Goal: Find specific page/section: Find specific page/section

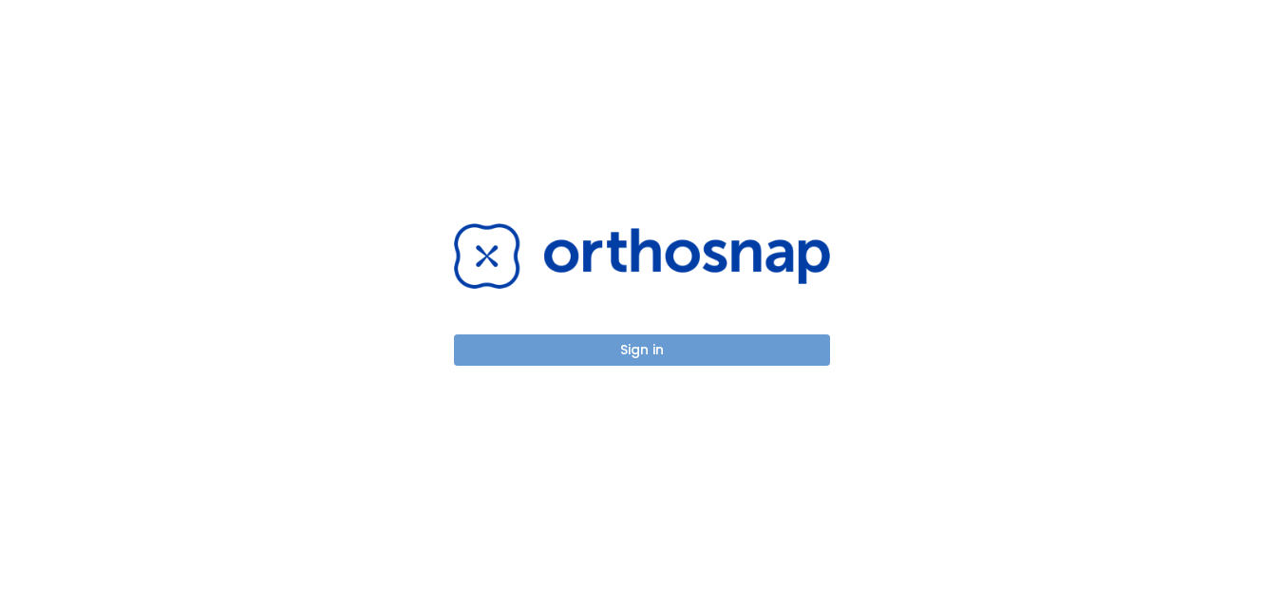
click at [707, 343] on button "Sign in" at bounding box center [642, 349] width 376 height 31
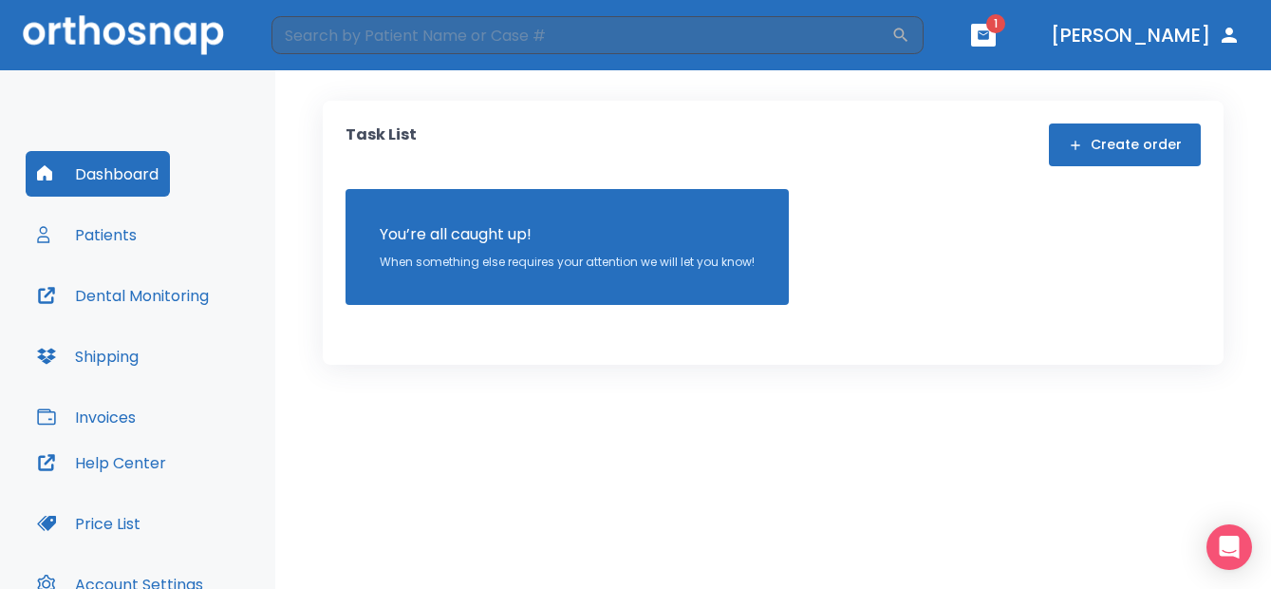
click at [133, 232] on button "Patients" at bounding box center [87, 235] width 122 height 46
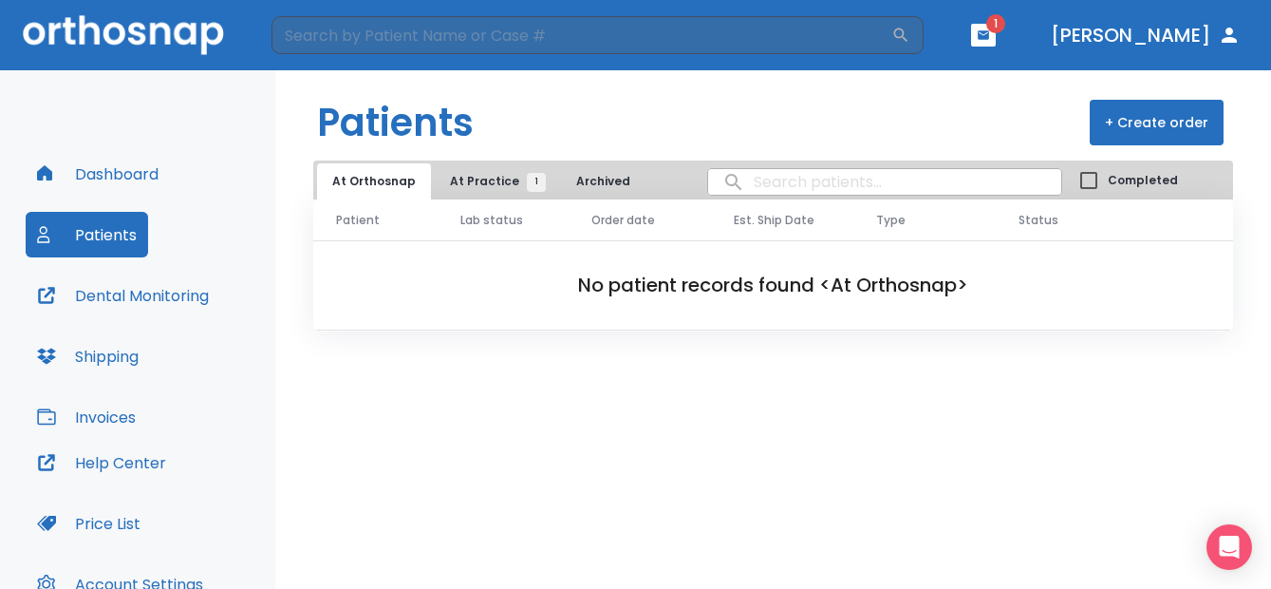
click at [473, 185] on span "At Practice 1" at bounding box center [493, 181] width 86 height 17
